Goal: Transaction & Acquisition: Purchase product/service

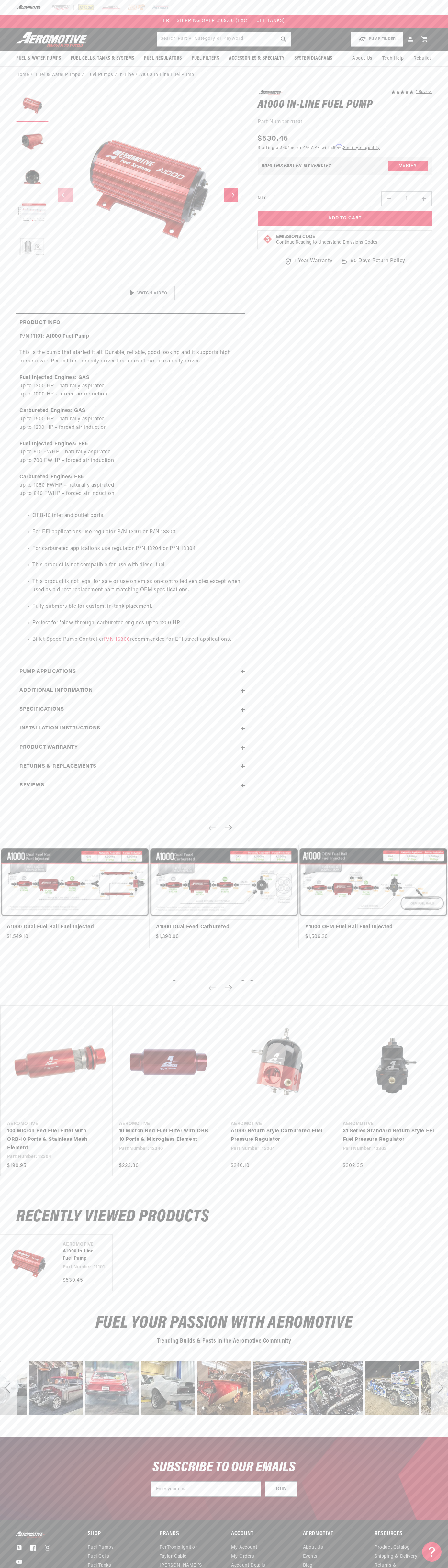
click at [80, 25] on div "FREE SHIPPING OVER $109.00 (EXCL. FUEL TANKS)" at bounding box center [224, 21] width 448 height 13
click at [432, 630] on section "5.0 star rating 1 Review A1000 In-Line Fuel Pump A1000 In-Line Fuel Pump 5.0 st…" at bounding box center [224, 444] width 448 height 722
click at [338, 1567] on html "Skip to content Your cart Your cart is empty Loading... You may also like Subto…" at bounding box center [224, 784] width 448 height 1568
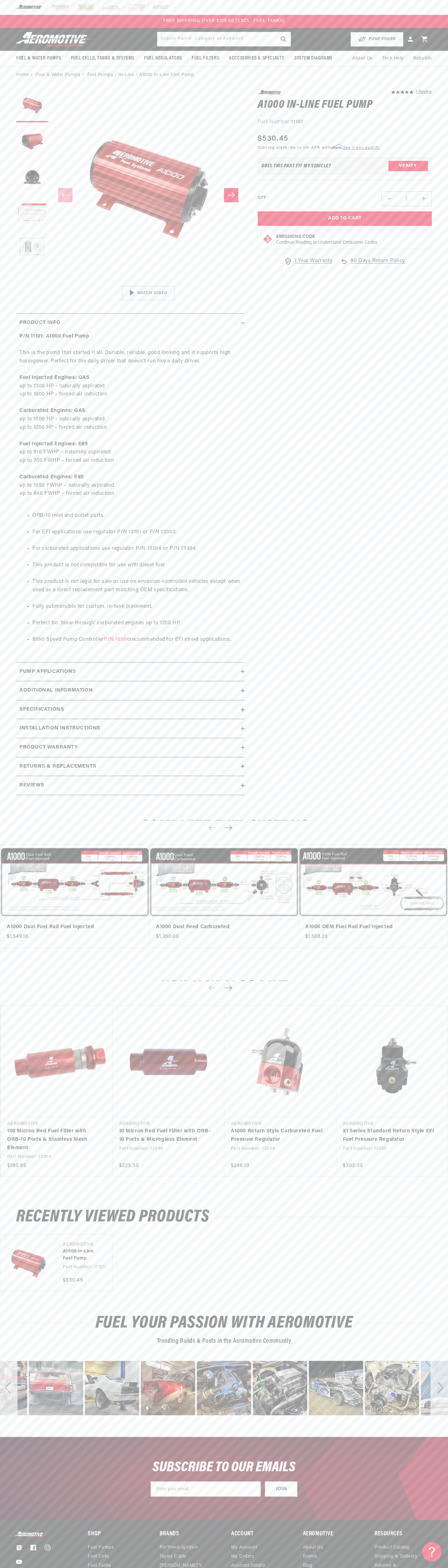
click at [28, 292] on slider-component "Gallery Viewer" at bounding box center [32, 195] width 32 height 211
